Goal: Communication & Community: Answer question/provide support

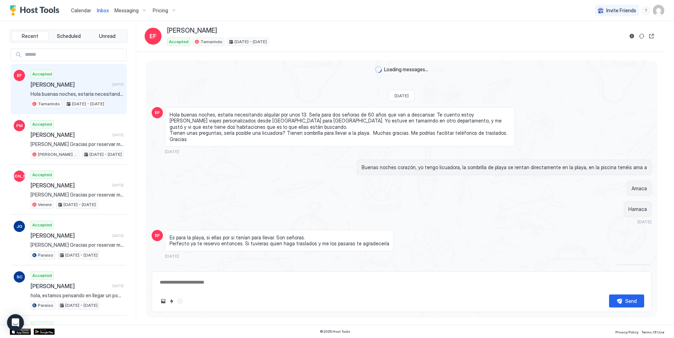
scroll to position [304, 0]
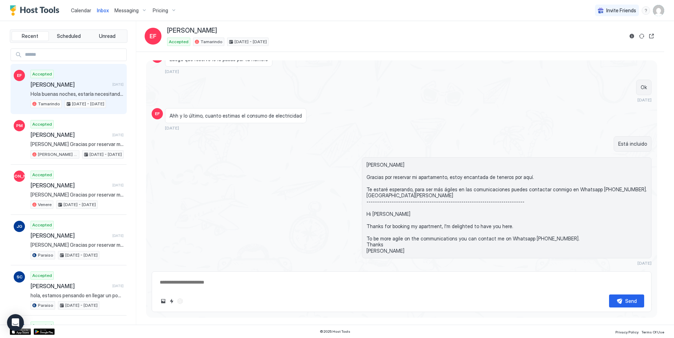
click at [92, 8] on div "Calendar" at bounding box center [81, 10] width 26 height 13
click at [85, 11] on span "Calendar" at bounding box center [81, 10] width 20 height 6
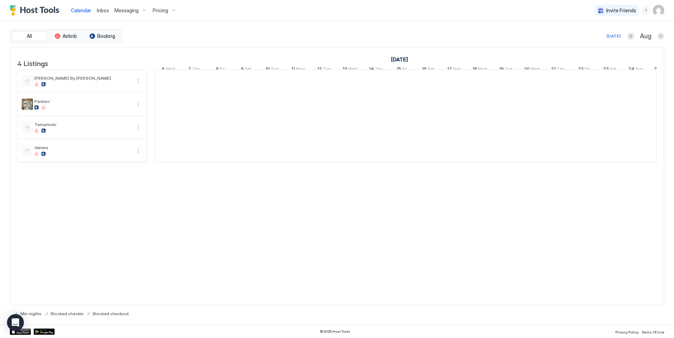
scroll to position [0, 390]
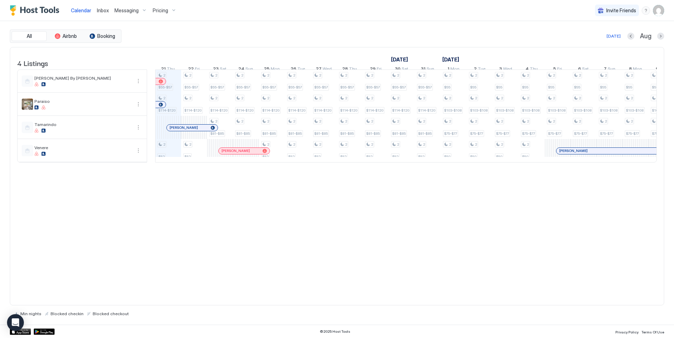
click at [99, 11] on span "Inbox" at bounding box center [103, 10] width 12 height 6
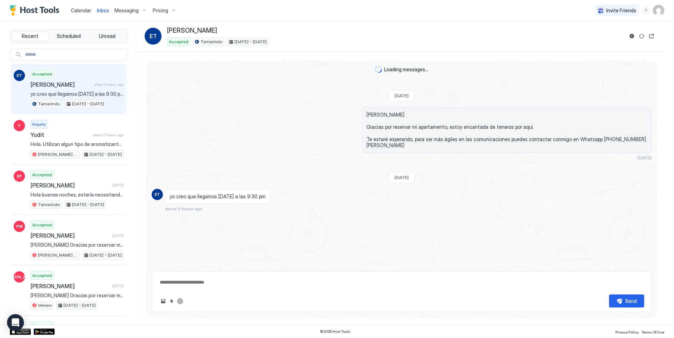
click at [222, 279] on textarea at bounding box center [401, 282] width 485 height 13
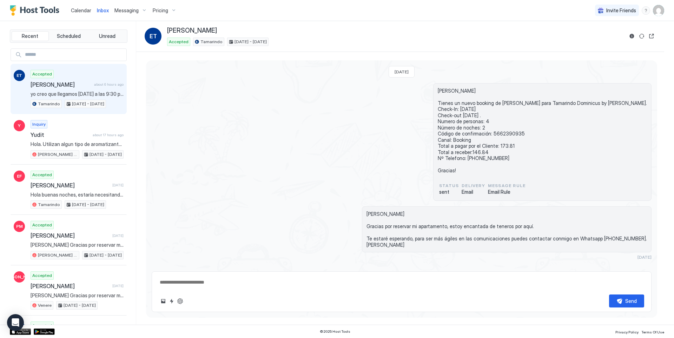
scroll to position [51, 0]
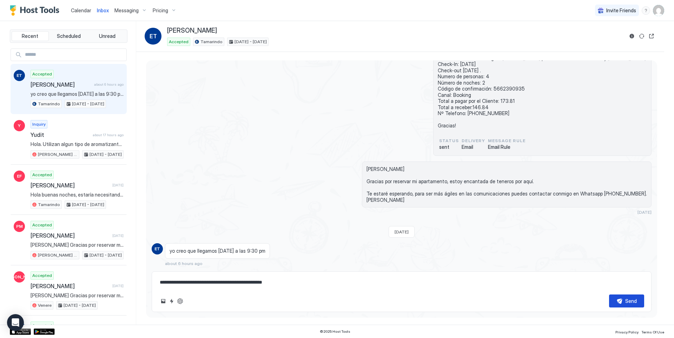
type textarea "**********"
click at [633, 303] on div "Send" at bounding box center [632, 301] width 12 height 7
